Goal: Transaction & Acquisition: Book appointment/travel/reservation

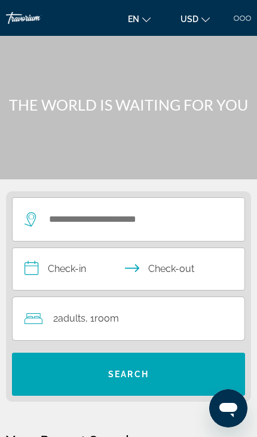
click at [238, 19] on div at bounding box center [236, 18] width 5 height 5
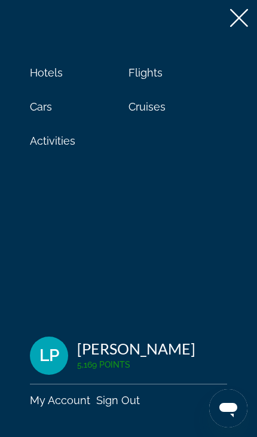
click at [35, 111] on span "Cars" at bounding box center [41, 106] width 22 height 13
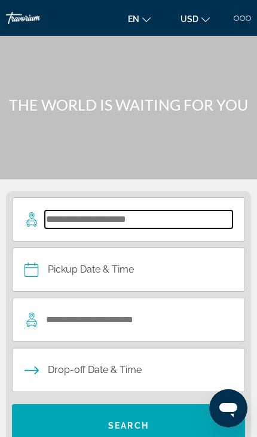
click at [149, 224] on input "Search pickup location" at bounding box center [139, 219] width 188 height 18
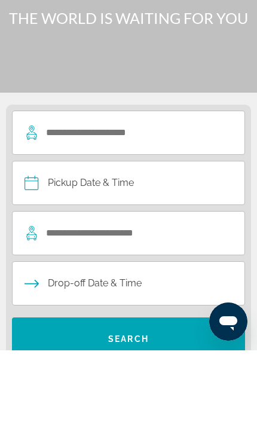
click at [39, 68] on div "Main content" at bounding box center [128, 89] width 257 height 179
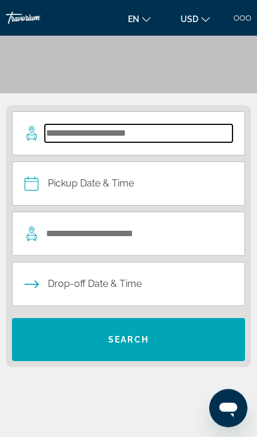
click at [62, 136] on input "Search pickup location" at bounding box center [139, 133] width 188 height 18
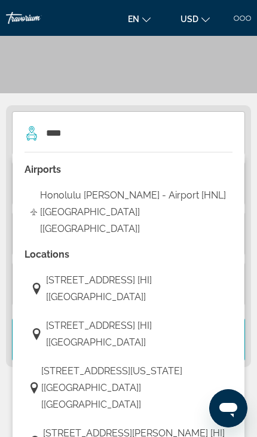
click at [52, 198] on span "Honolulu [PERSON_NAME] - Airport [HNL] [[GEOGRAPHIC_DATA]] [[GEOGRAPHIC_DATA]]" at bounding box center [133, 212] width 186 height 50
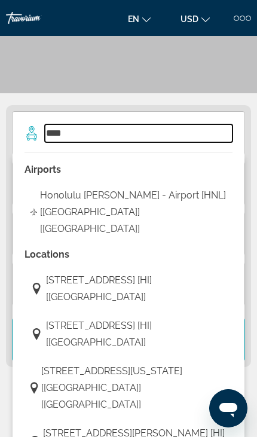
type input "**********"
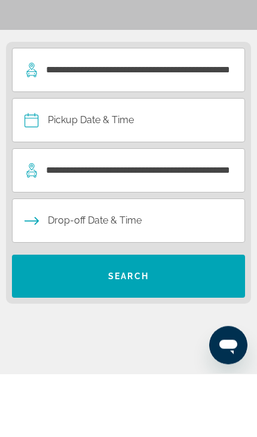
click at [51, 162] on input "Pickup date" at bounding box center [128, 185] width 237 height 47
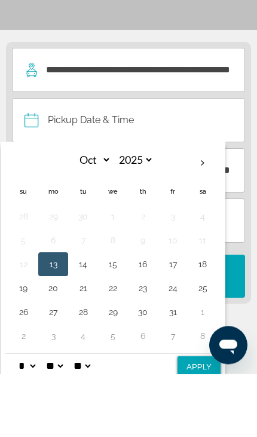
scroll to position [149, 0]
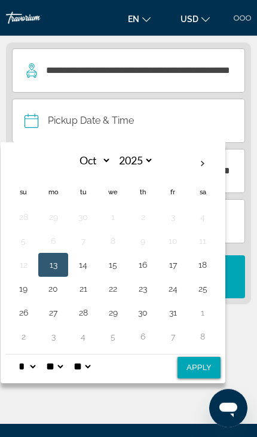
click at [204, 163] on th "Next month" at bounding box center [202, 164] width 26 height 26
select select "**"
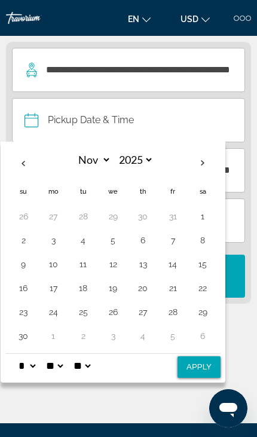
click at [121, 260] on button "12" at bounding box center [113, 264] width 17 height 17
click at [60, 293] on button "17" at bounding box center [53, 288] width 17 height 17
click at [128, 266] on td "13" at bounding box center [143, 264] width 30 height 24
click at [115, 263] on button "12" at bounding box center [113, 264] width 17 height 17
click at [88, 293] on button "18" at bounding box center [83, 288] width 17 height 17
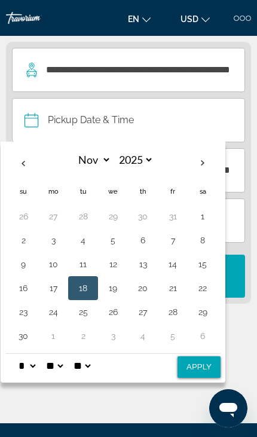
click at [119, 264] on button "12" at bounding box center [113, 264] width 17 height 17
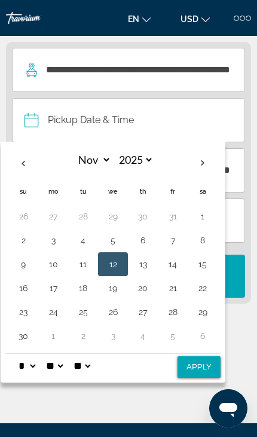
click at [153, 399] on div "Main content" at bounding box center [128, 378] width 245 height 90
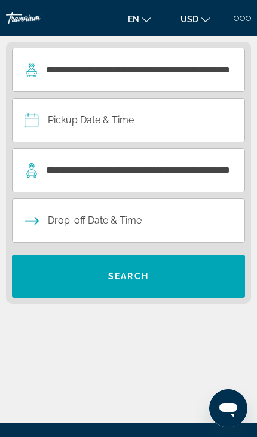
click at [50, 225] on span "Drop-off Date & Time" at bounding box center [95, 220] width 94 height 17
click at [59, 219] on span "Drop-off Date & Time" at bounding box center [95, 220] width 94 height 17
click at [95, 226] on span "Drop-off Date & Time" at bounding box center [95, 220] width 94 height 17
click at [62, 123] on input "Pickup date" at bounding box center [128, 122] width 237 height 47
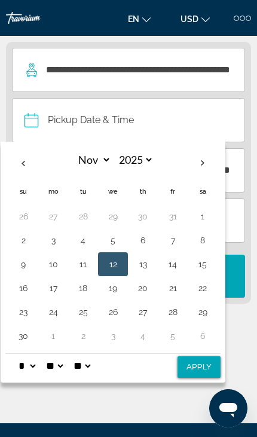
click at [119, 260] on button "12" at bounding box center [113, 264] width 17 height 17
click at [121, 256] on button "12" at bounding box center [113, 264] width 17 height 17
click at [206, 358] on button "Apply" at bounding box center [198, 367] width 43 height 22
type input "**********"
select select "**"
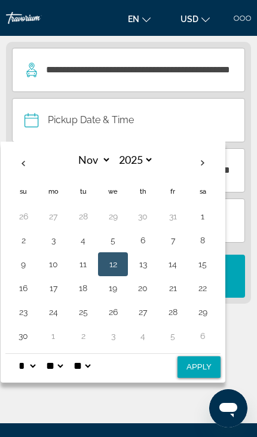
select select "*"
select select "**"
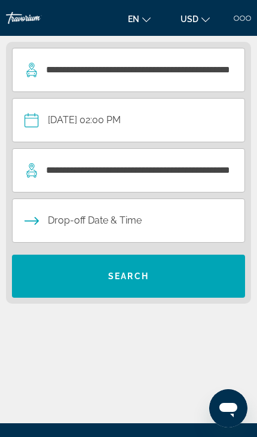
click at [62, 219] on input "Drop-off date" at bounding box center [128, 222] width 237 height 47
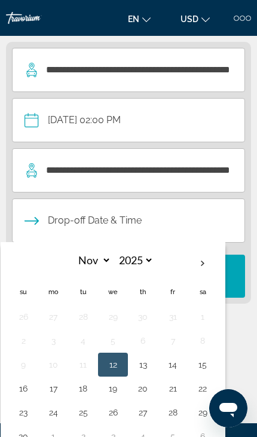
click at [86, 386] on button "18" at bounding box center [83, 388] width 17 height 17
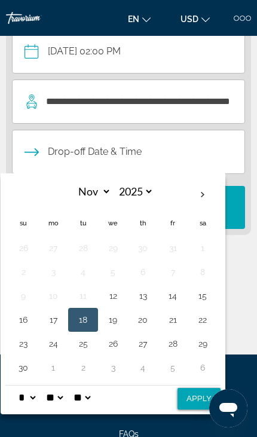
scroll to position [214, 0]
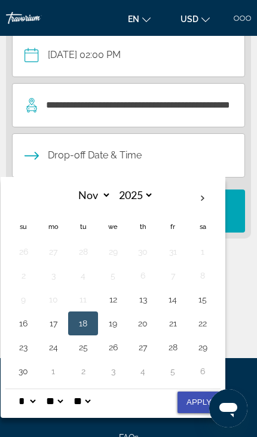
click at [201, 395] on button "Apply" at bounding box center [198, 402] width 43 height 22
type input "**********"
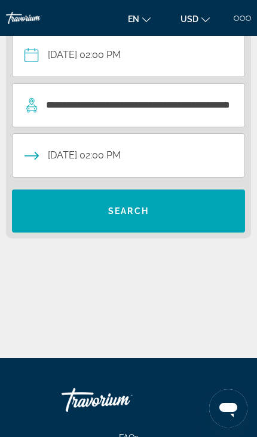
click at [165, 214] on span "Search" at bounding box center [128, 211] width 233 height 29
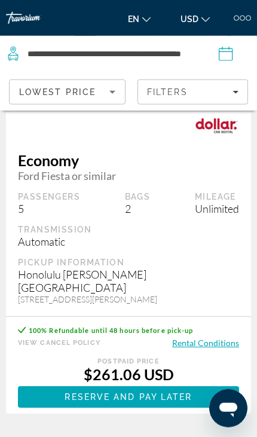
scroll to position [3194, 0]
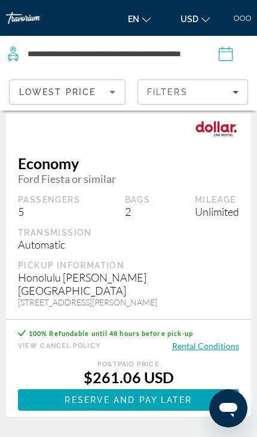
click at [230, 93] on div "Filters" at bounding box center [192, 92] width 91 height 10
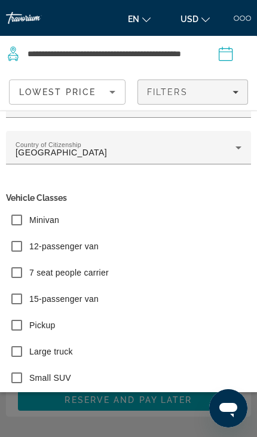
scroll to position [39, 0]
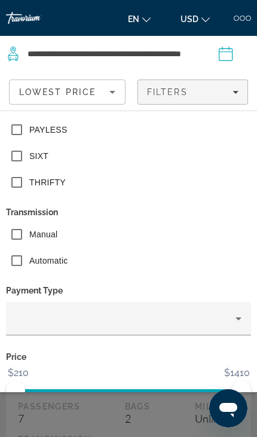
scroll to position [864, 0]
click at [157, 426] on span "Show Results" at bounding box center [160, 424] width 80 height 10
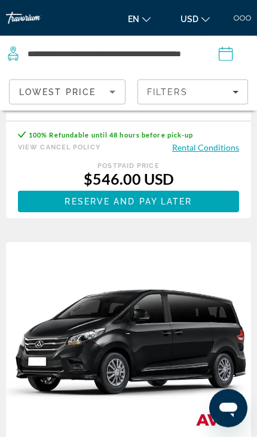
scroll to position [264, 0]
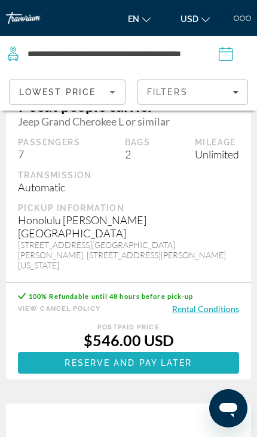
click at [139, 358] on span "Reserve and pay later" at bounding box center [128, 363] width 127 height 10
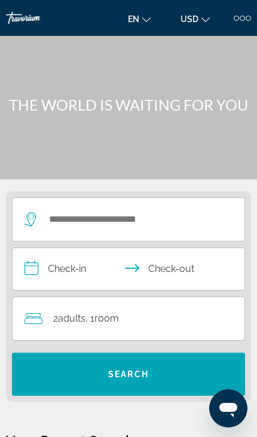
click at [235, 21] on div "en English Español Français Italiano Português русский USD USD ($) MXN (Mex$) C…" at bounding box center [186, 17] width 129 height 19
click at [238, 20] on div at bounding box center [242, 18] width 17 height 5
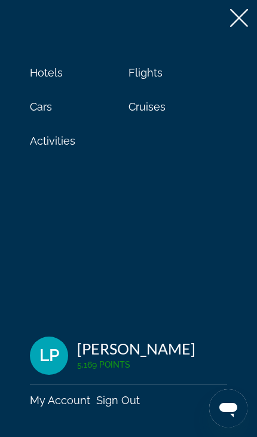
click at [233, 22] on icon at bounding box center [239, 18] width 18 height 18
